Goal: Task Accomplishment & Management: Complete application form

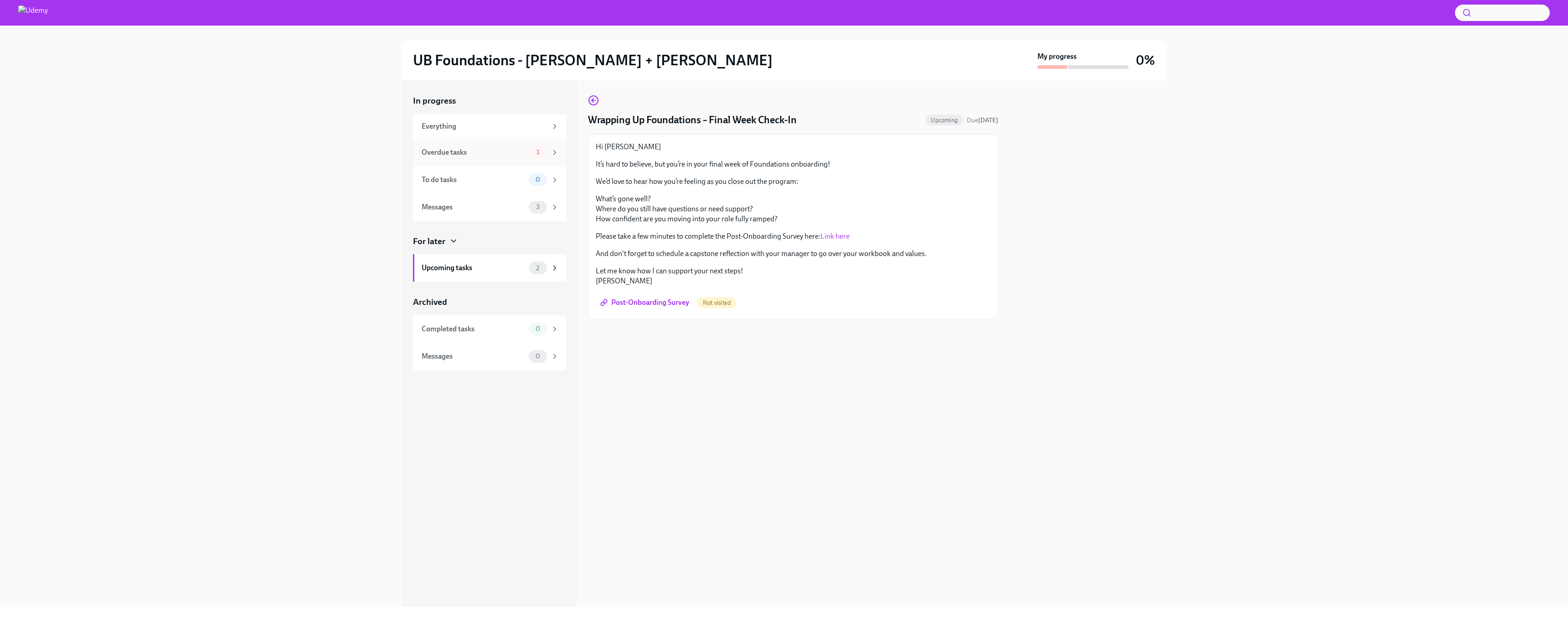
click at [489, 160] on div "Overdue tasks 1" at bounding box center [490, 153] width 154 height 27
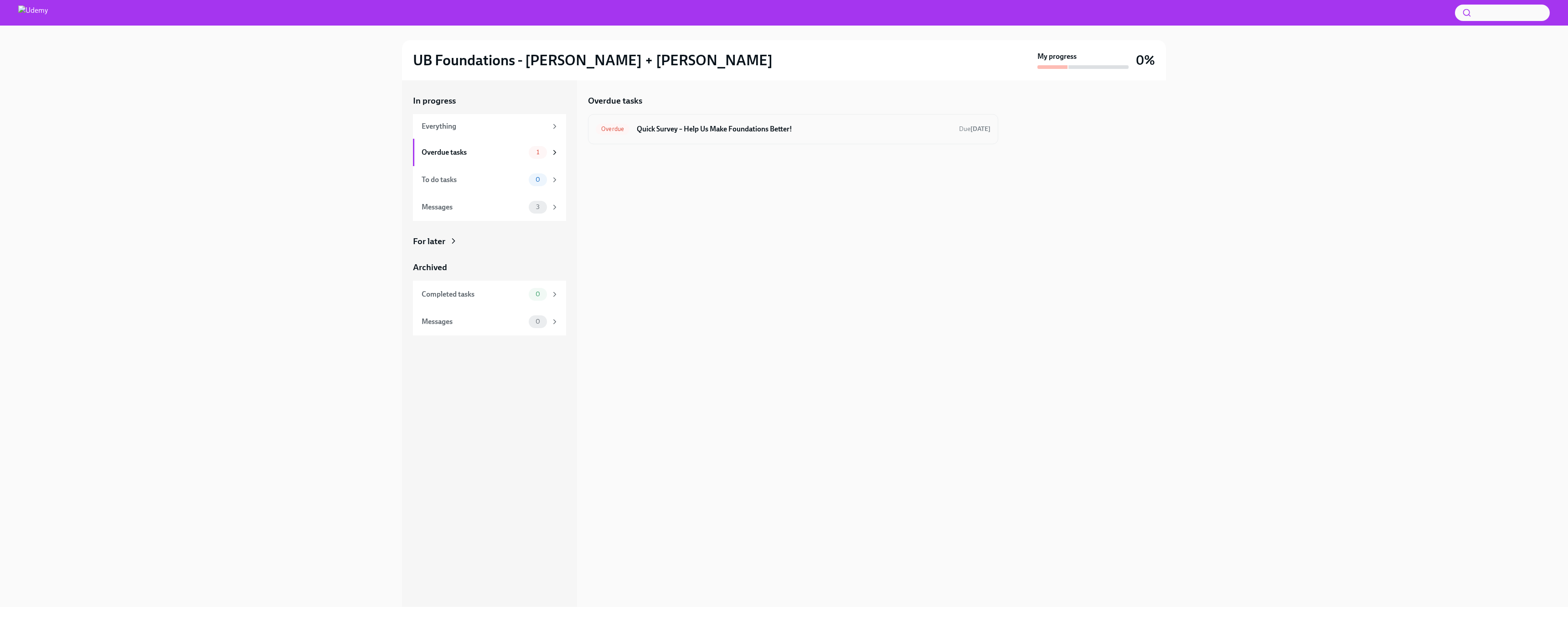
click at [747, 135] on div "Overdue Quick Survey – Help Us Make Foundations Better! Due 9 days ago" at bounding box center [793, 129] width 395 height 15
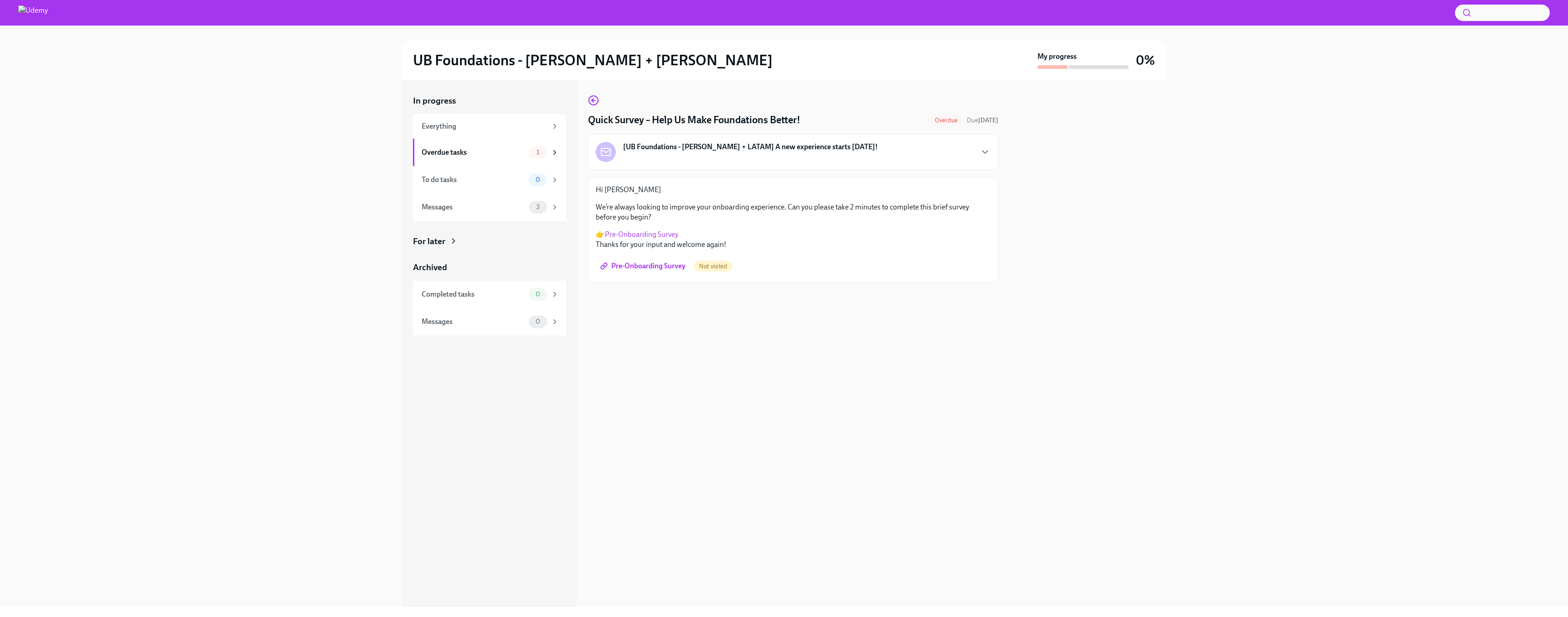
click at [665, 269] on span "Pre-Onboarding Survey" at bounding box center [643, 266] width 83 height 9
click at [484, 184] on div "Messages" at bounding box center [473, 180] width 103 height 10
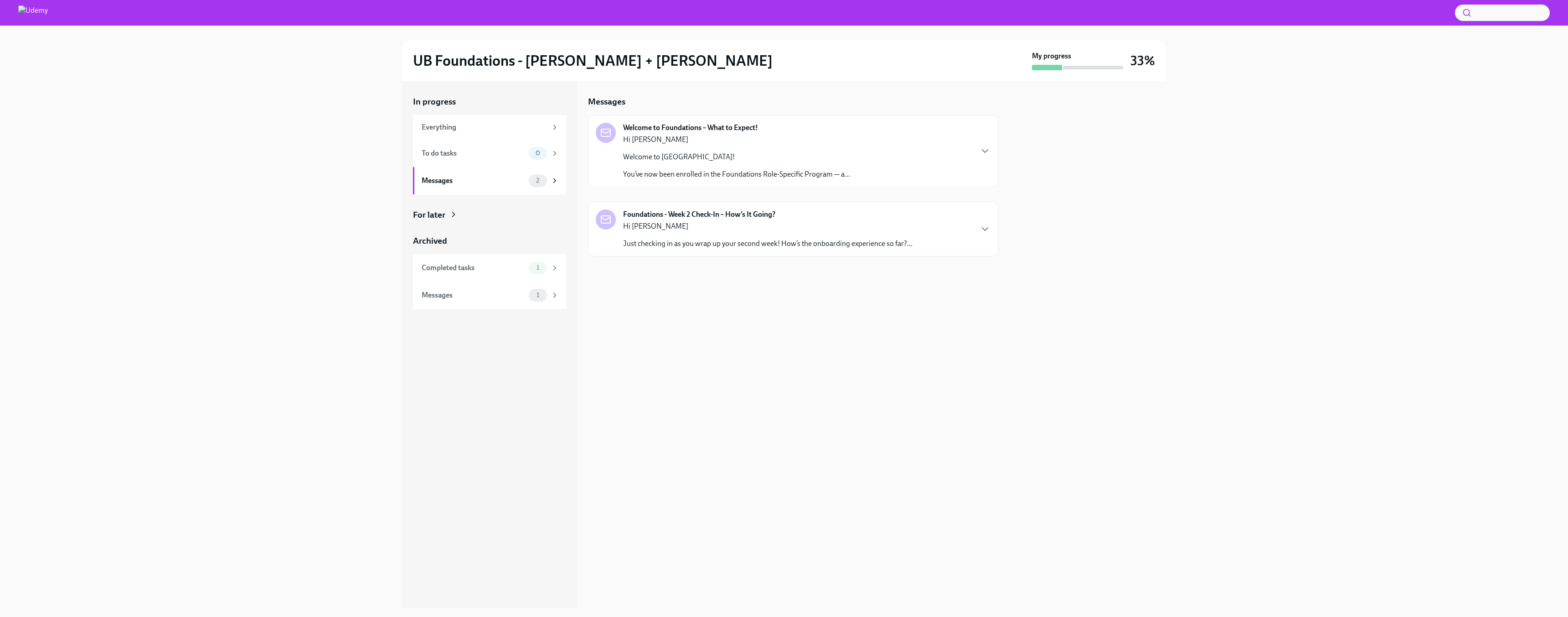
click at [691, 147] on div "Hi [PERSON_NAME] Welcome to [GEOGRAPHIC_DATA]! You’ve now been enrolled in the …" at bounding box center [736, 156] width 227 height 45
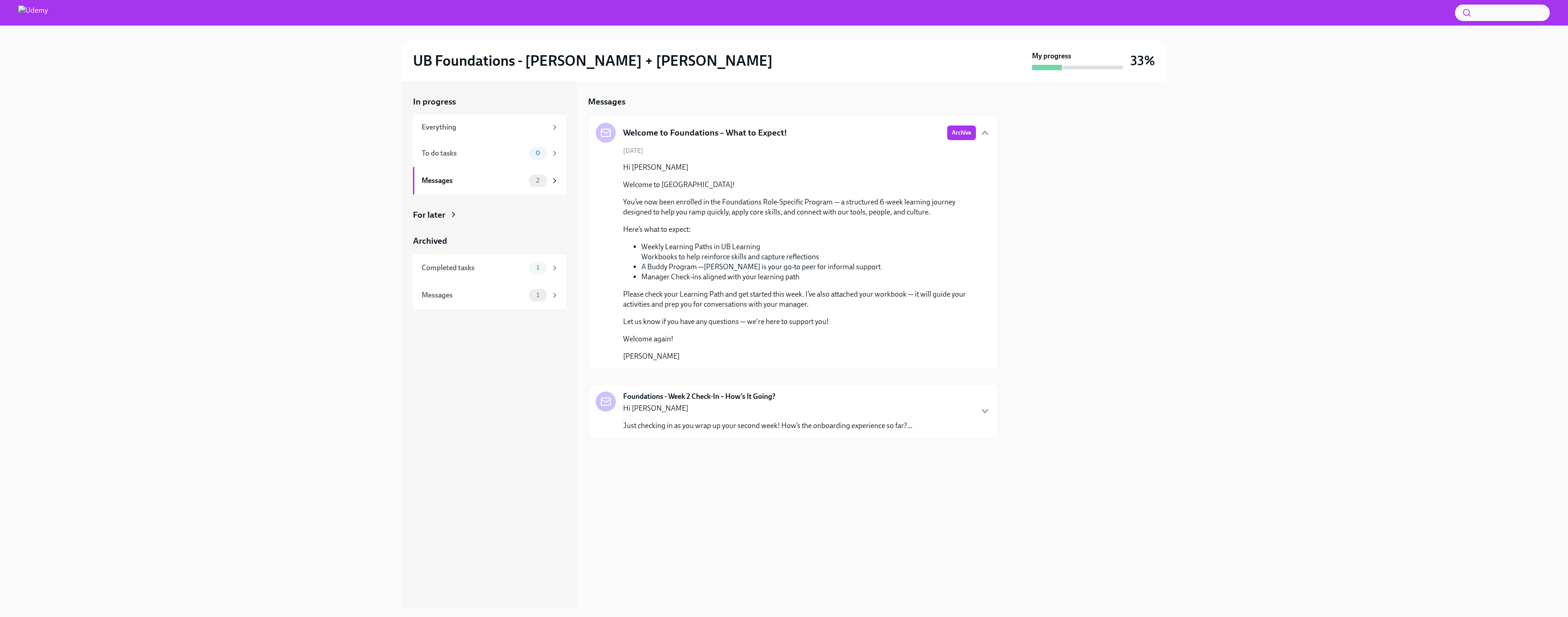
click at [958, 136] on span "Archive" at bounding box center [961, 133] width 19 height 9
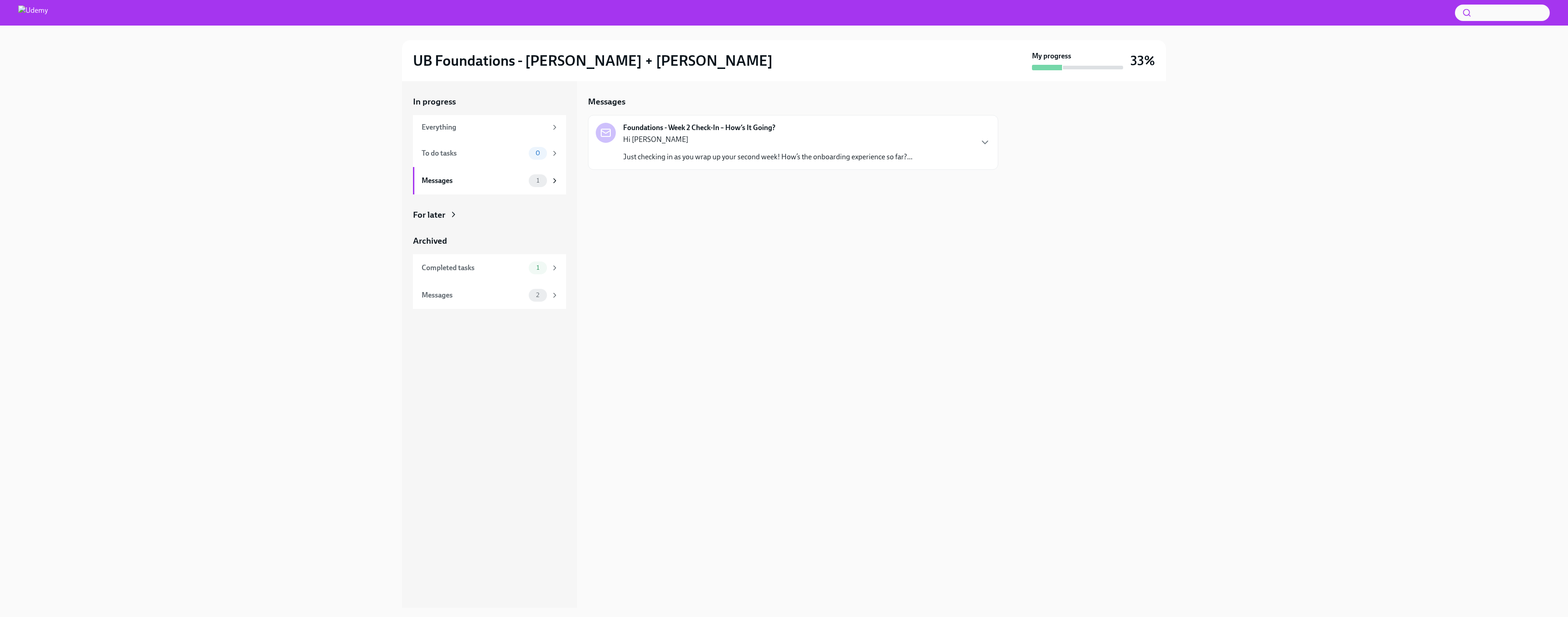
click at [710, 154] on p "Just checking in as you wrap up your second week! How’s the onboarding experien…" at bounding box center [768, 156] width 290 height 10
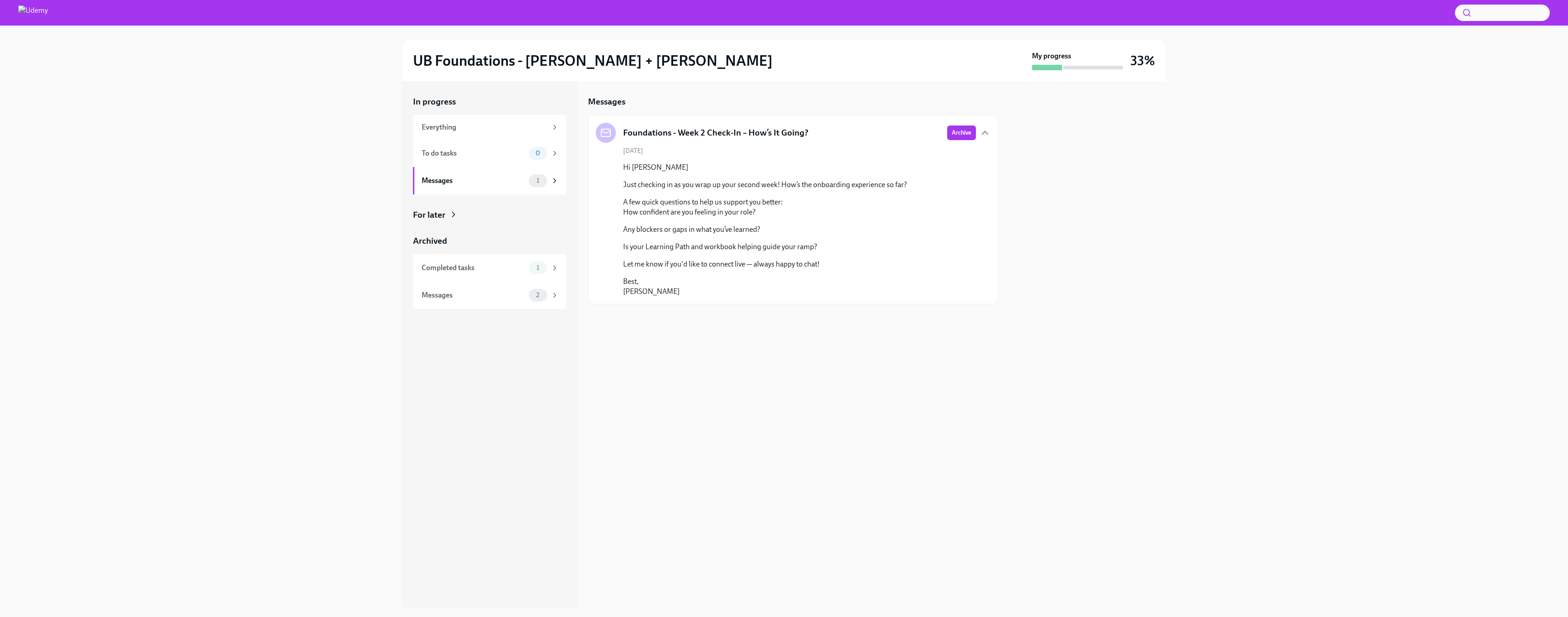
click at [959, 133] on span "Archive" at bounding box center [961, 133] width 19 height 9
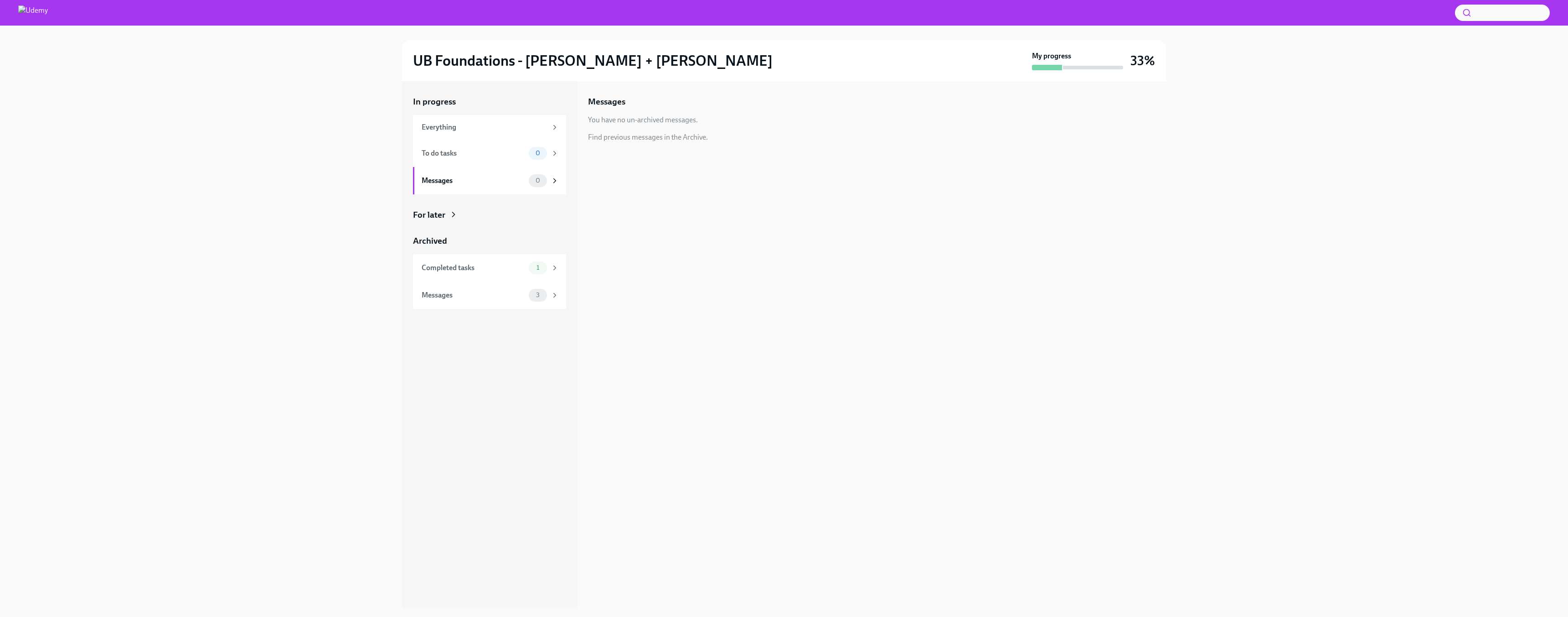
click at [1119, 64] on div "My progress" at bounding box center [1078, 60] width 91 height 19
click at [1049, 65] on div at bounding box center [1047, 68] width 30 height 5
click at [422, 124] on div "Everything" at bounding box center [484, 127] width 125 height 10
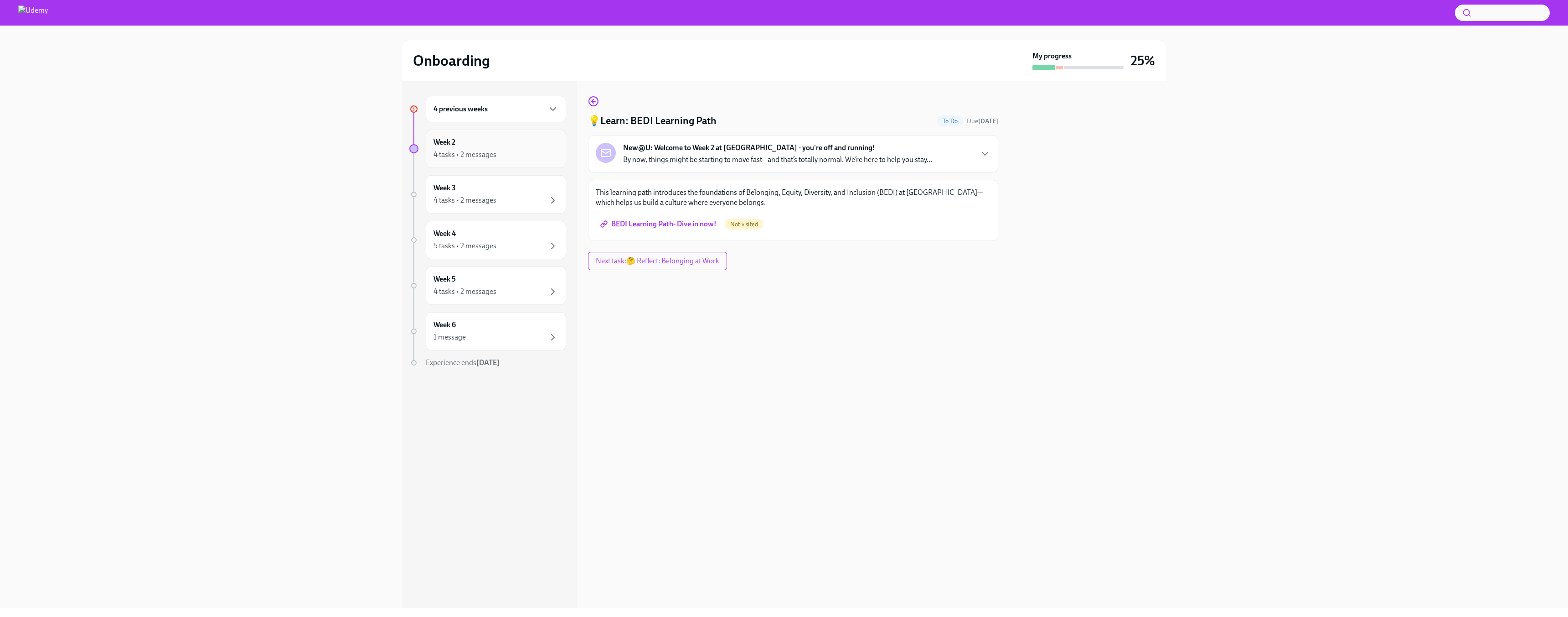
click at [494, 144] on div "Week 2 4 tasks • 2 messages" at bounding box center [496, 148] width 125 height 23
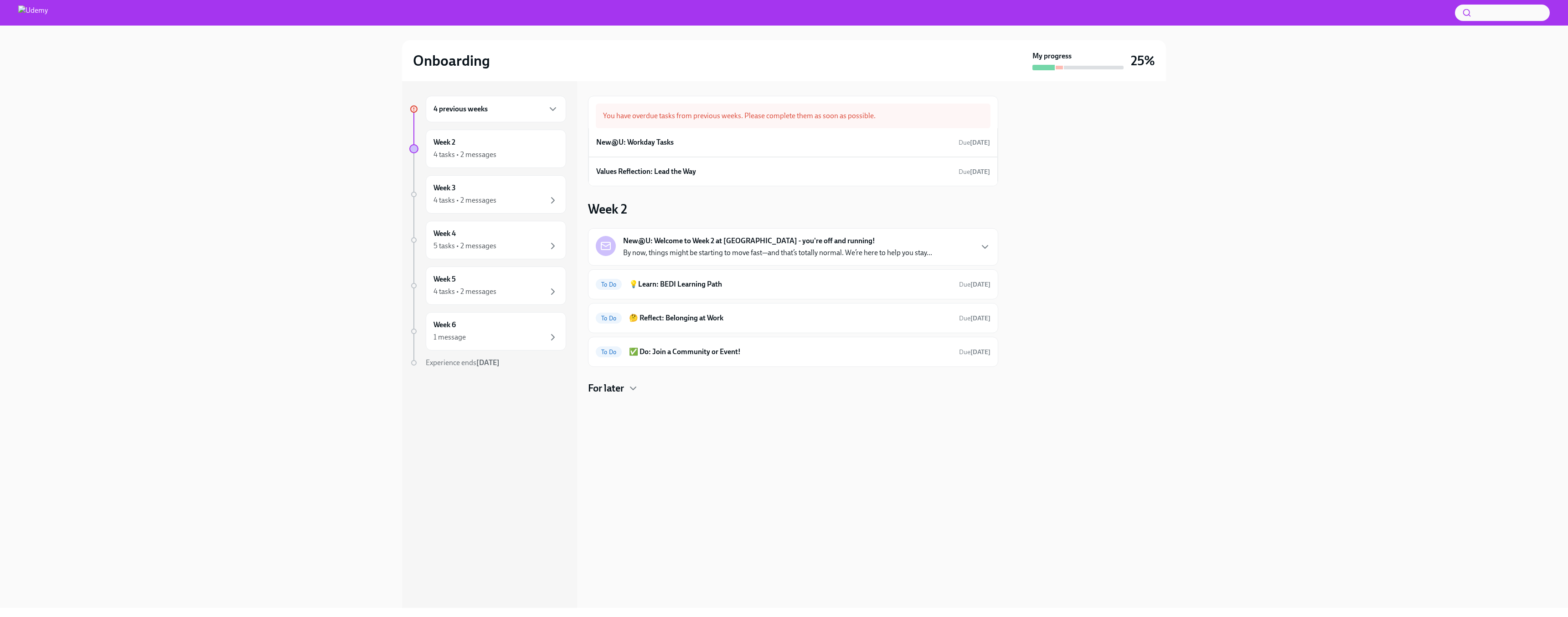
click at [507, 112] on div "4 previous weeks" at bounding box center [496, 109] width 125 height 11
click at [484, 197] on div "2 tasks Overdue" at bounding box center [496, 200] width 125 height 11
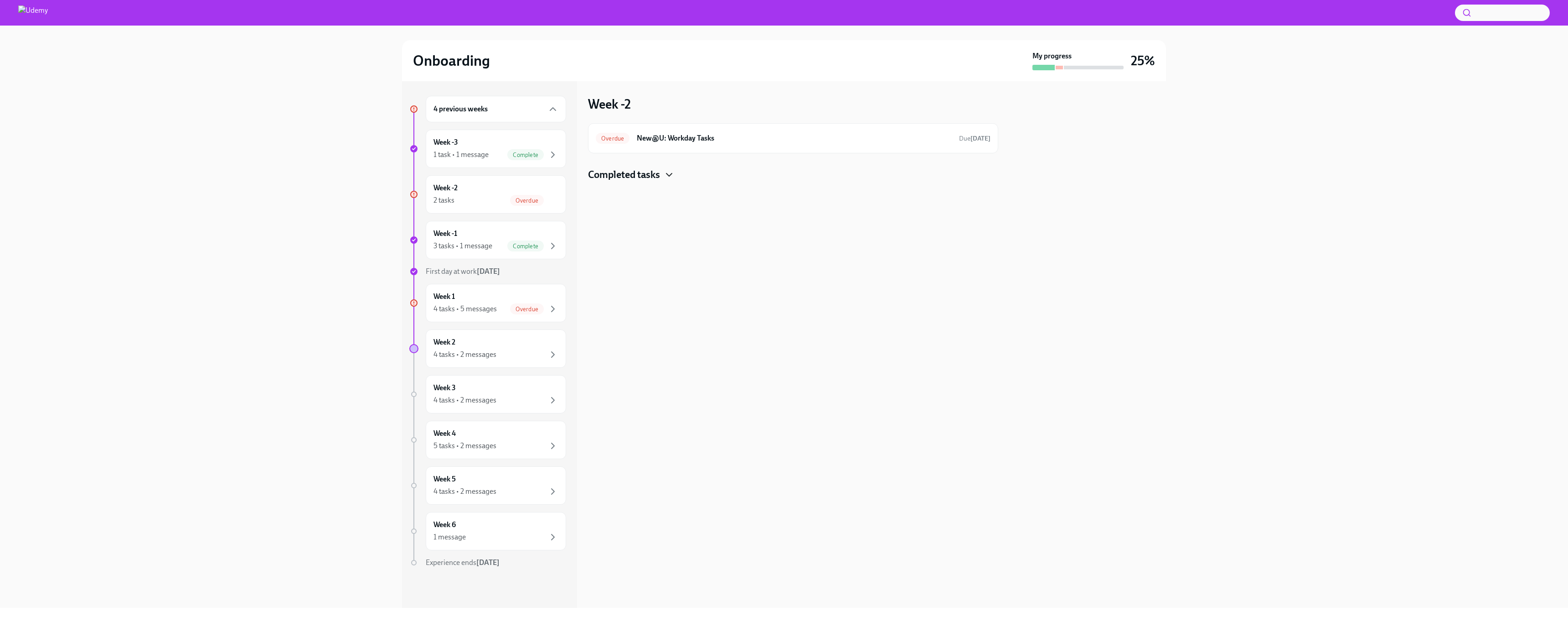
click at [666, 178] on icon "button" at bounding box center [670, 175] width 11 height 11
click at [695, 138] on h6 "New@U: Workday Tasks" at bounding box center [794, 138] width 315 height 10
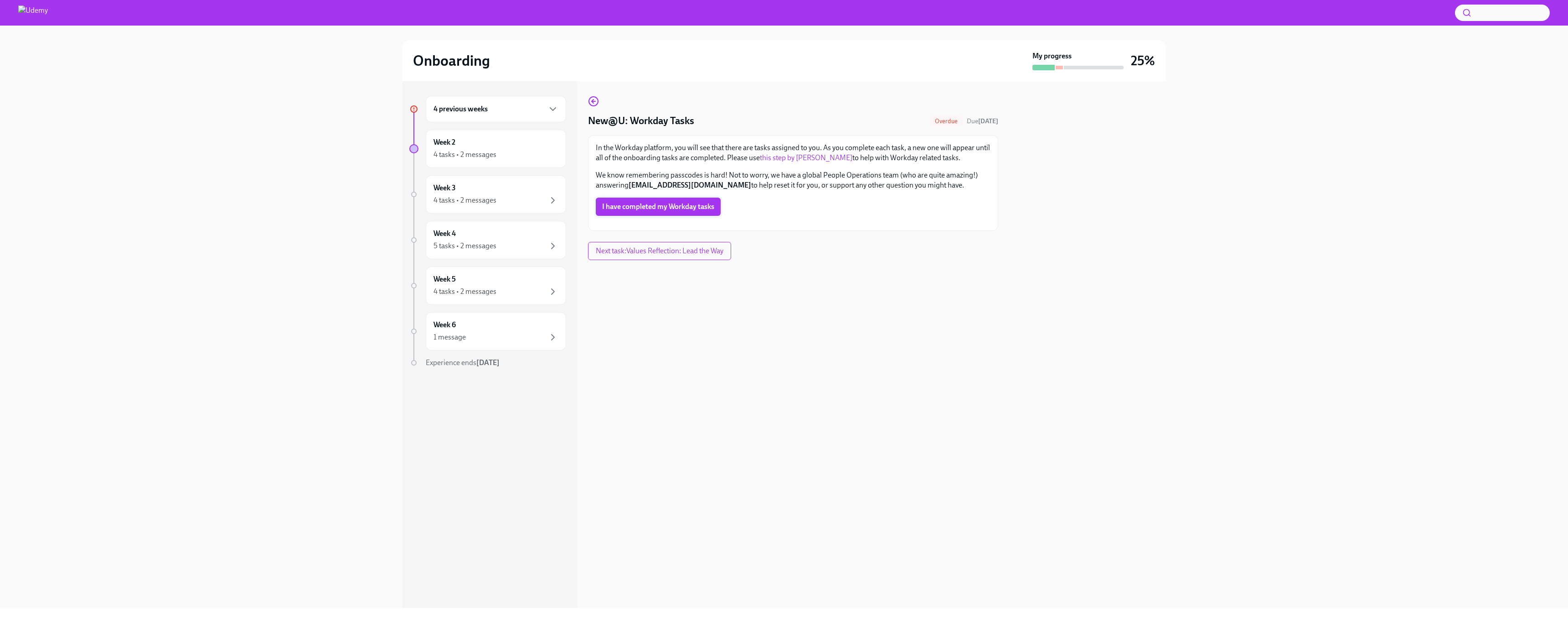
click at [676, 208] on span "I have completed my Workday tasks" at bounding box center [658, 207] width 112 height 9
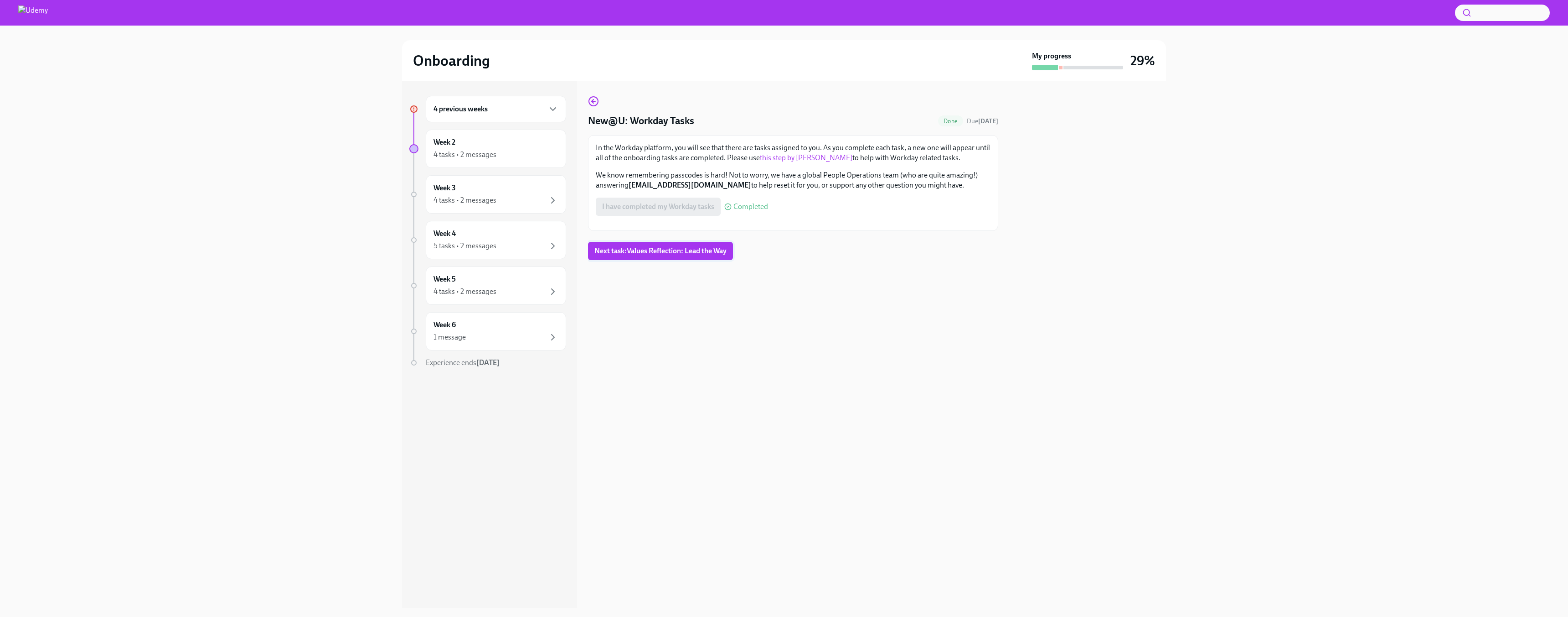
click at [688, 255] on span "Next task : Values Reflection: Lead the Way" at bounding box center [661, 250] width 132 height 9
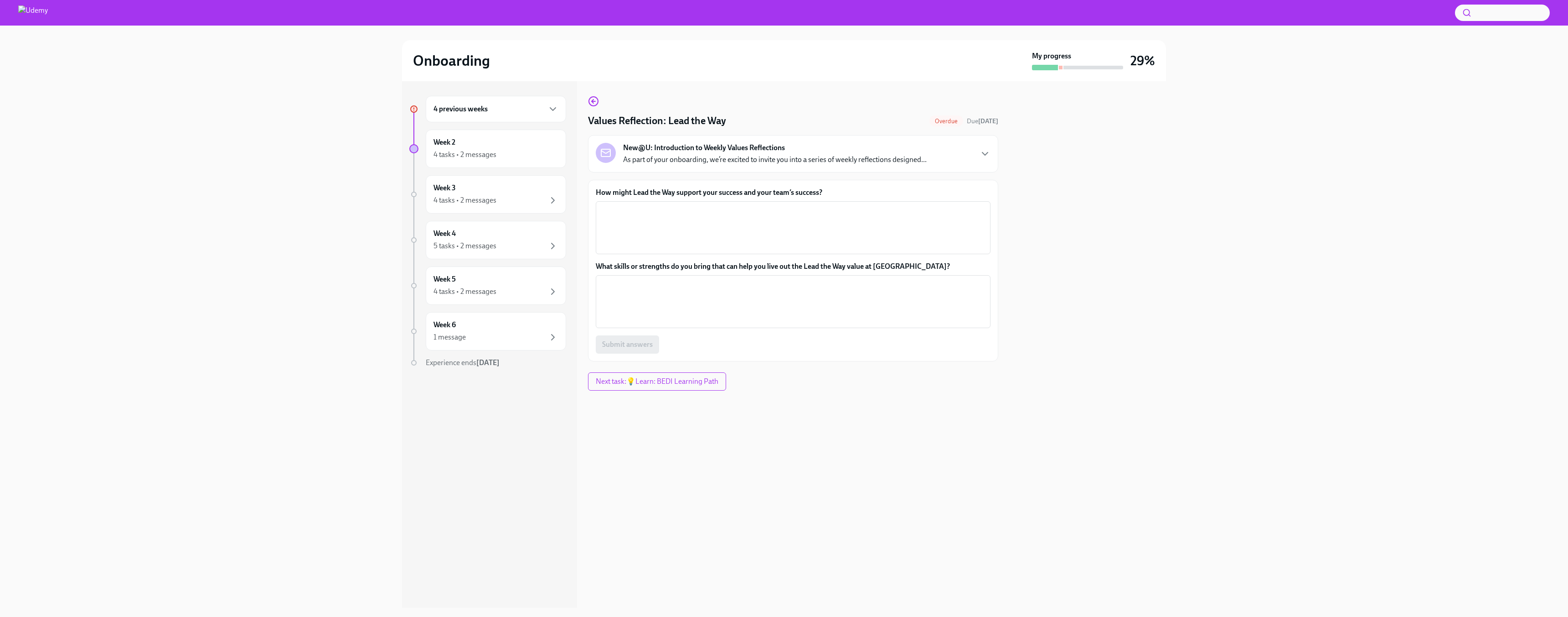
click at [708, 145] on strong "New@U: Introduction to Weekly Values Reflections" at bounding box center [704, 147] width 162 height 10
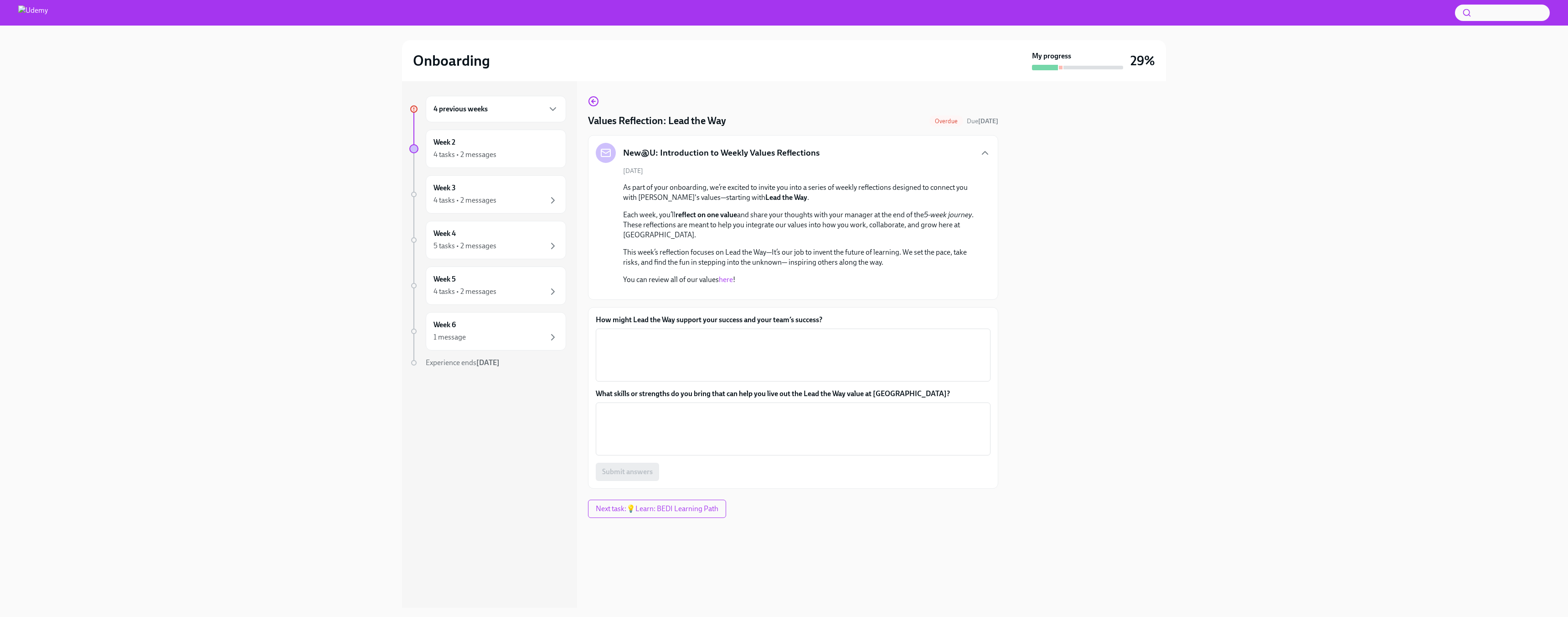
click at [723, 281] on link "here" at bounding box center [726, 279] width 14 height 8
click at [639, 377] on textarea "How might Lead the Way support your success and your team’s success?" at bounding box center [793, 355] width 384 height 44
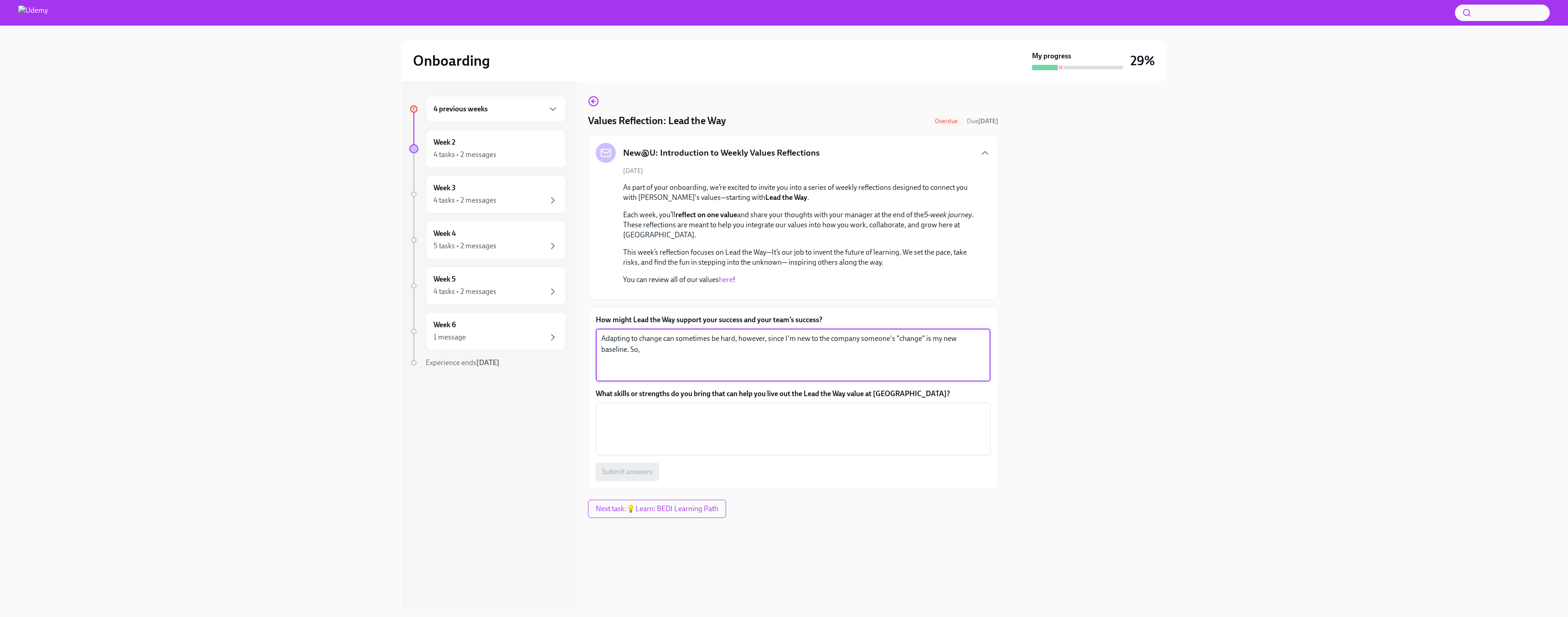
click at [895, 377] on textarea "Adapting to change can sometimes be hard, however, since I'm new to the company…" at bounding box center [793, 355] width 384 height 44
click at [719, 377] on textarea "Adapting to change can sometimes be hard, however, since I'm new to the company…" at bounding box center [793, 355] width 384 height 44
type textarea "Adapting to change can sometimes be hard, however, since I'm new to the company…"
click at [683, 451] on textarea "What skills or strengths do you bring that can help you live out the Lead the W…" at bounding box center [793, 429] width 384 height 44
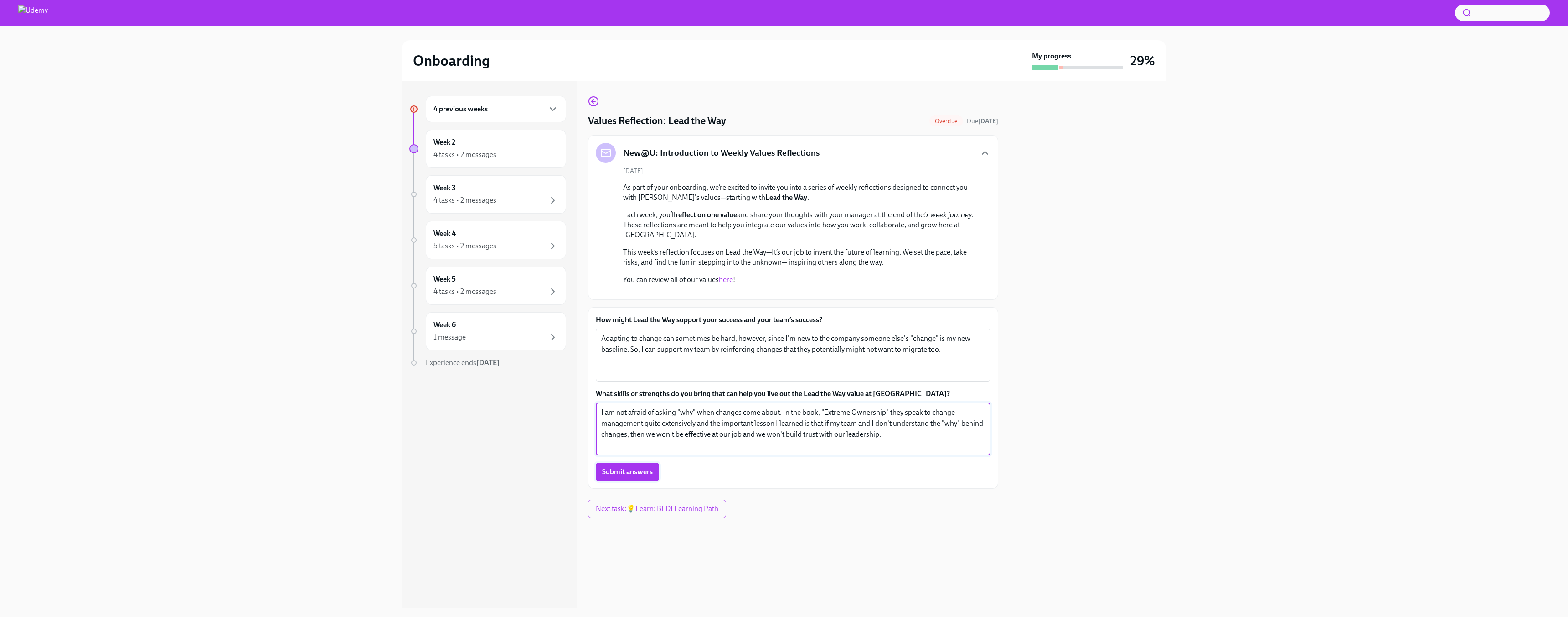
type textarea "I am not afraid of asking "why" when changes come about. In the book, "Extreme …"
click at [647, 476] on span "Submit answers" at bounding box center [627, 472] width 50 height 9
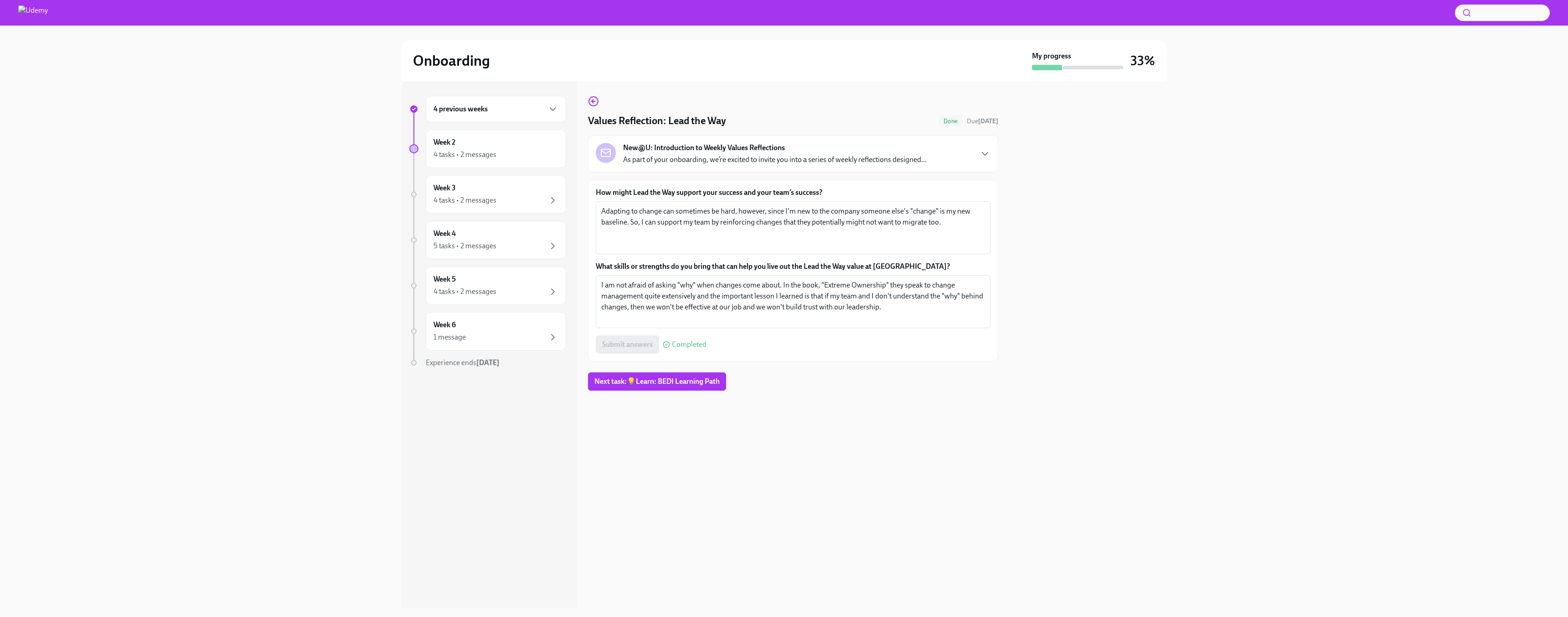
click at [519, 111] on div "4 previous weeks" at bounding box center [496, 109] width 125 height 11
click at [520, 111] on div "4 previous weeks" at bounding box center [496, 109] width 125 height 11
click at [666, 383] on span "Next task : 💡Learn: BEDI Learning Path" at bounding box center [657, 381] width 125 height 9
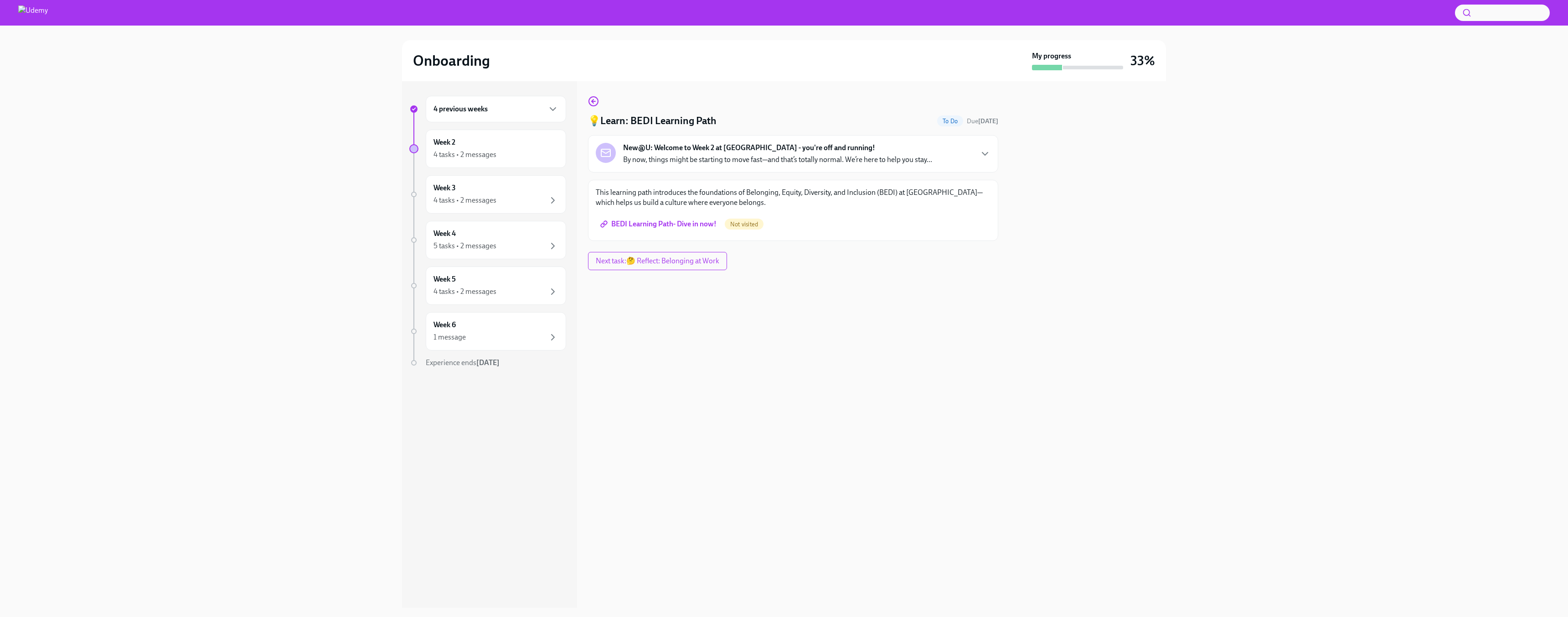
click at [670, 158] on p "By now, things might be starting to move fast—and that’s totally normal. We’re …" at bounding box center [778, 159] width 309 height 10
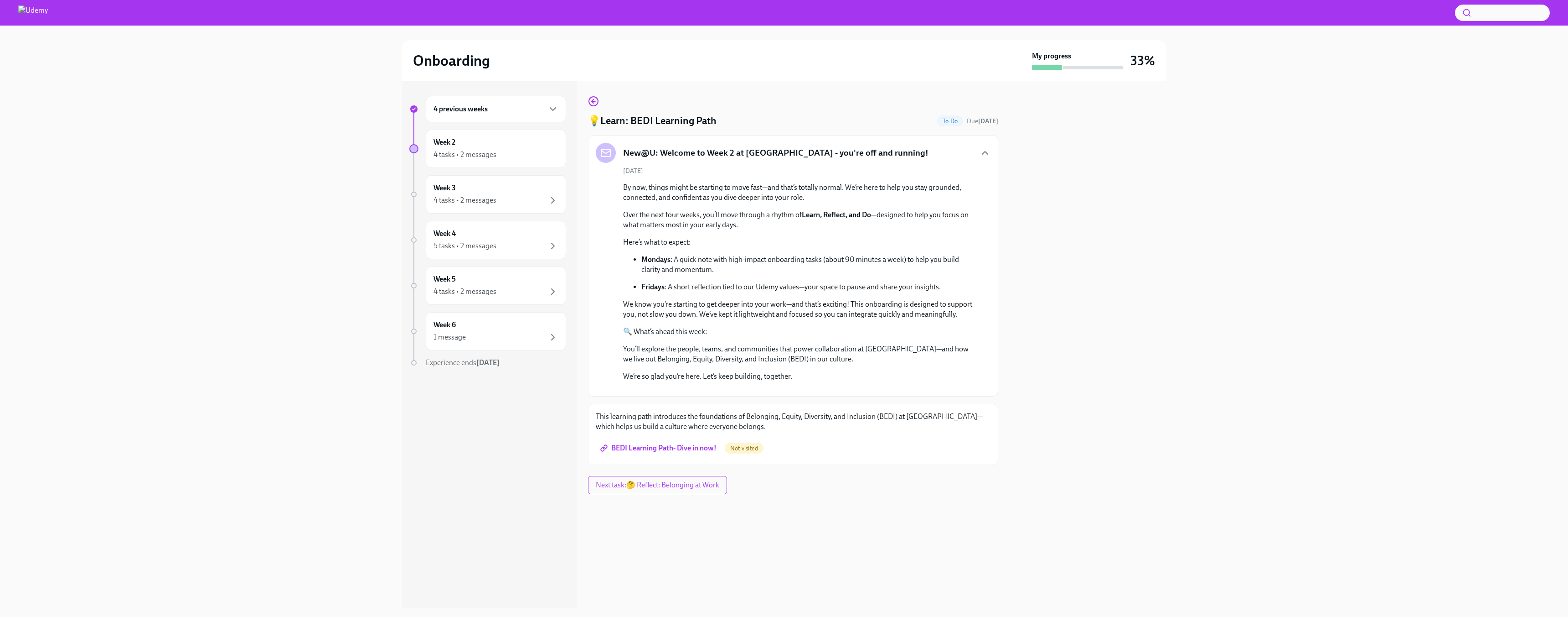
scroll to position [56, 0]
click at [676, 452] on span "BEDI Learning Path- Dive in now!" at bounding box center [659, 448] width 114 height 9
